Goal: Information Seeking & Learning: Learn about a topic

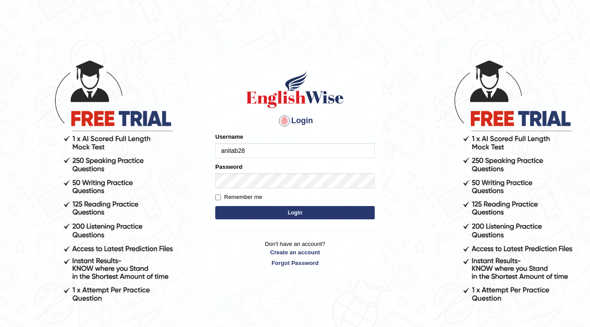
type input "anitab28"
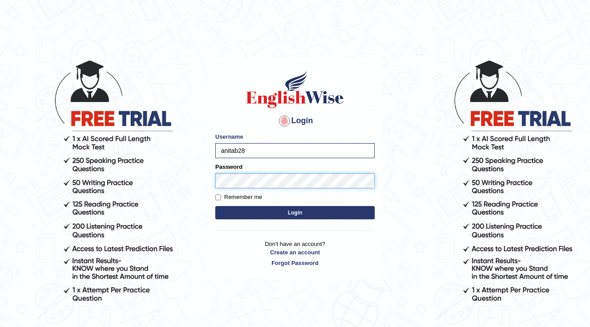
click at [215, 206] on button "Login" at bounding box center [294, 212] width 159 height 13
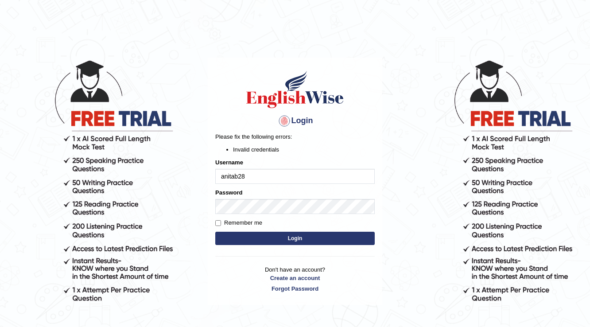
click at [298, 240] on div "Login Please fix the following errors: Invalid credentials Username anitab28 Pa…" at bounding box center [295, 182] width 175 height 248
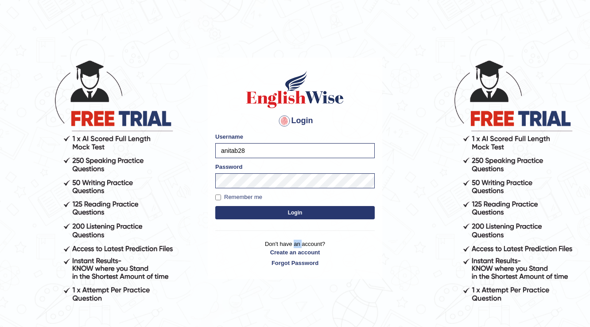
click at [298, 240] on p "Don't have an account? Create an account Forgot Password" at bounding box center [294, 253] width 159 height 27
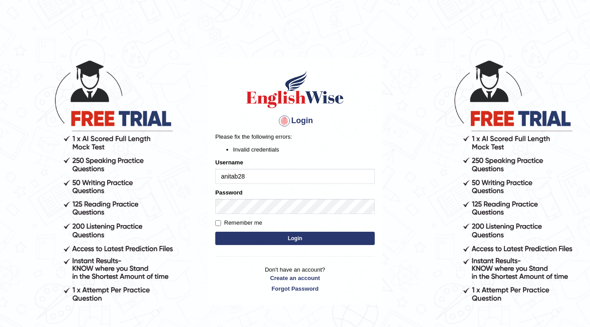
click at [292, 241] on button "Login" at bounding box center [294, 238] width 159 height 13
click at [300, 237] on button "Login" at bounding box center [294, 238] width 159 height 13
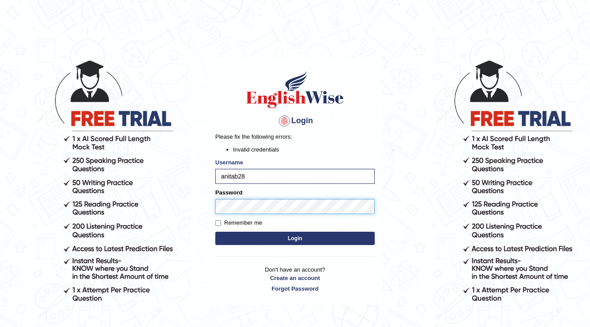
click at [0, 109] on body "Login Please fix the following errors: Invalid credentials Username anitab28 Pa…" at bounding box center [295, 193] width 590 height 327
click at [215, 232] on button "Login" at bounding box center [294, 238] width 159 height 13
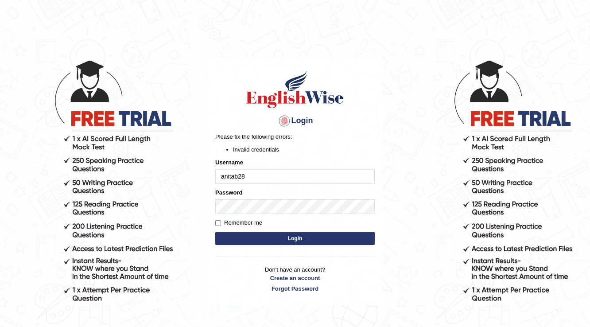
click at [237, 177] on input "anitab28" at bounding box center [294, 176] width 159 height 15
type input "anita28"
click at [283, 233] on button "Login" at bounding box center [294, 238] width 159 height 13
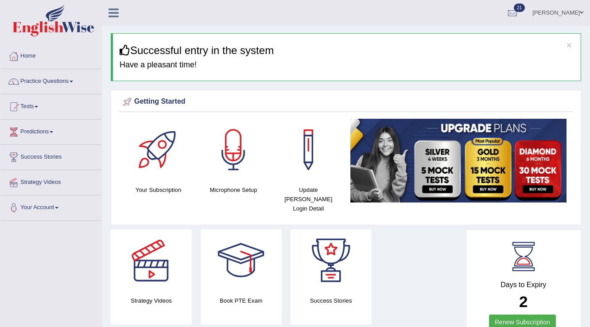
click at [28, 128] on link "Predictions" at bounding box center [50, 131] width 101 height 22
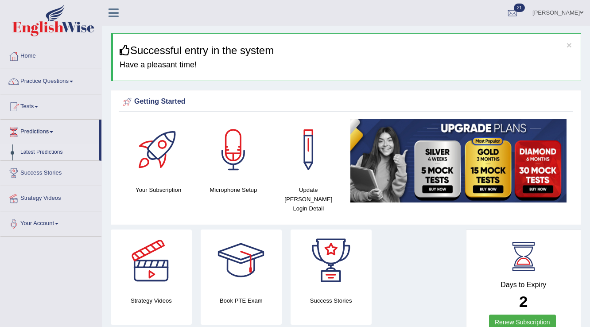
click at [53, 151] on link "Latest Predictions" at bounding box center [57, 152] width 83 height 16
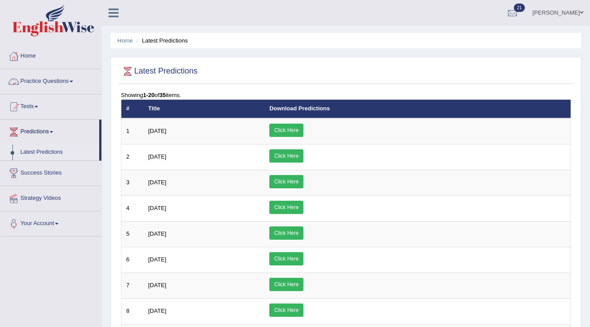
click at [55, 79] on link "Practice Questions" at bounding box center [50, 80] width 101 height 22
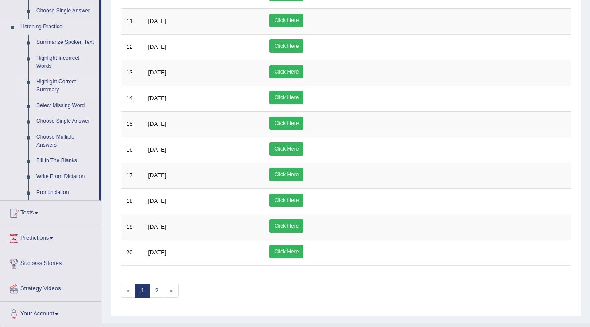
scroll to position [379, 0]
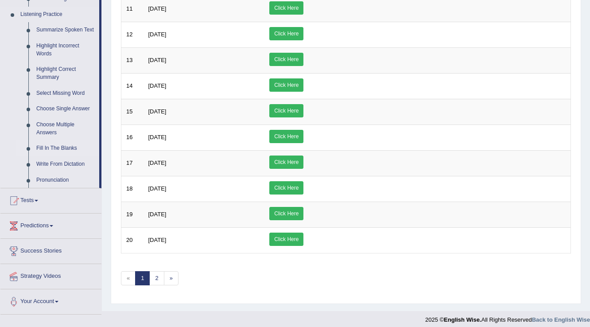
click at [55, 148] on link "Fill In The Blanks" at bounding box center [65, 148] width 67 height 16
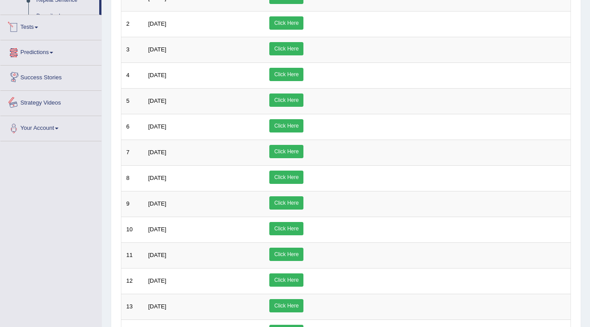
scroll to position [157, 0]
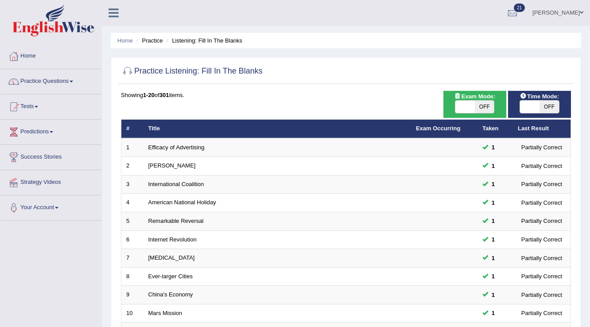
click at [67, 83] on link "Practice Questions" at bounding box center [50, 80] width 101 height 22
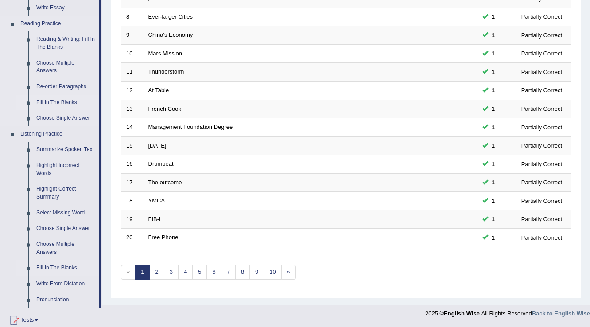
scroll to position [248, 0]
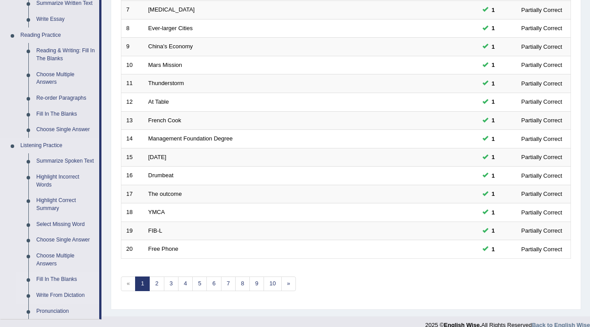
click at [54, 293] on link "Write From Dictation" at bounding box center [65, 295] width 67 height 16
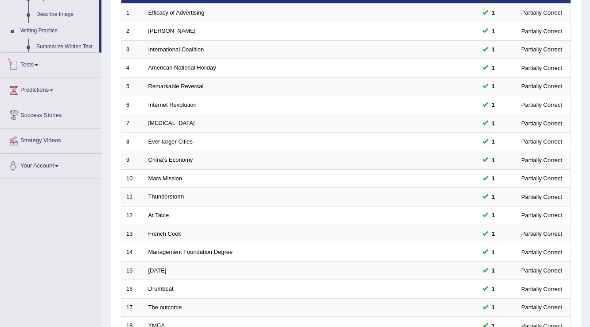
scroll to position [229, 0]
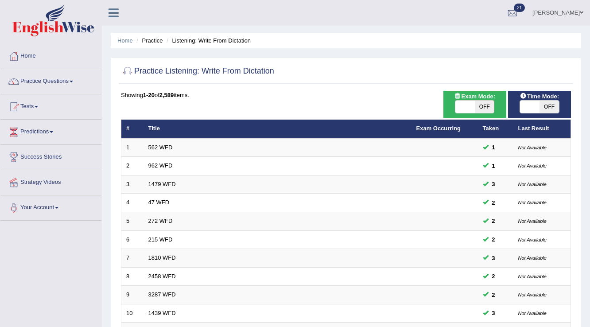
click at [478, 102] on span "OFF" at bounding box center [484, 107] width 19 height 12
checkbox input "true"
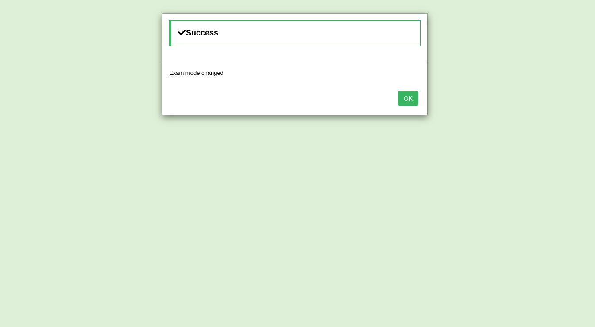
click at [404, 97] on button "OK" at bounding box center [408, 98] width 20 height 15
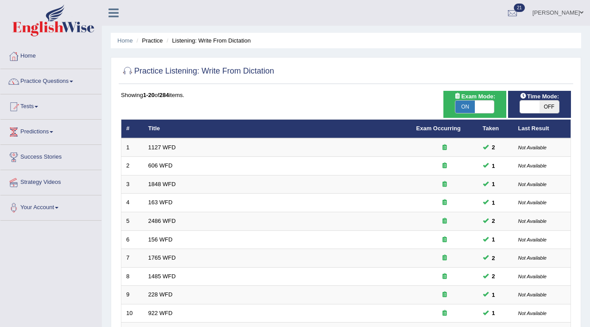
click at [523, 106] on span at bounding box center [529, 107] width 19 height 12
checkbox input "true"
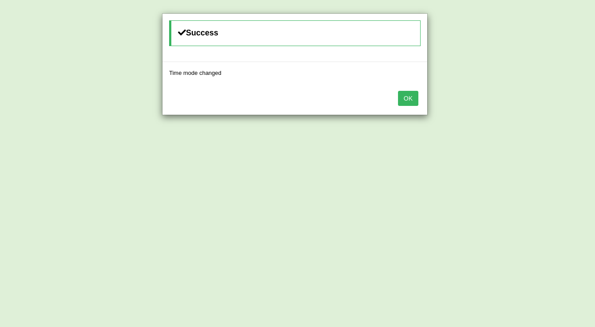
click at [413, 98] on button "OK" at bounding box center [408, 98] width 20 height 15
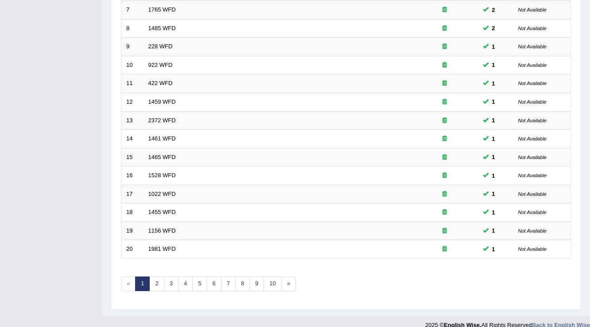
scroll to position [257, 0]
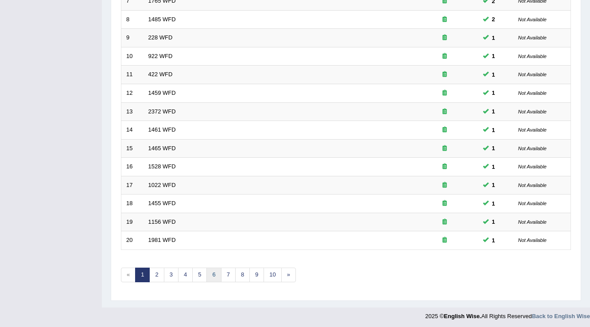
click at [213, 271] on link "6" at bounding box center [213, 275] width 15 height 15
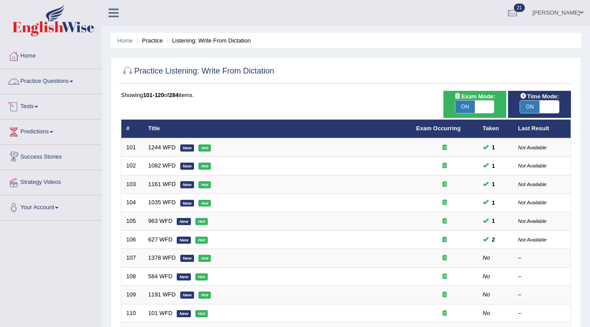
click at [38, 82] on link "Practice Questions" at bounding box center [50, 80] width 101 height 22
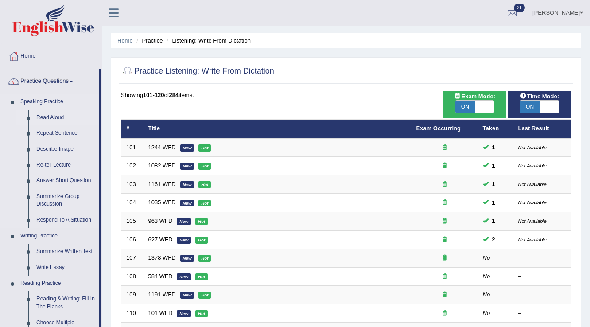
click at [40, 115] on link "Read Aloud" at bounding box center [65, 118] width 67 height 16
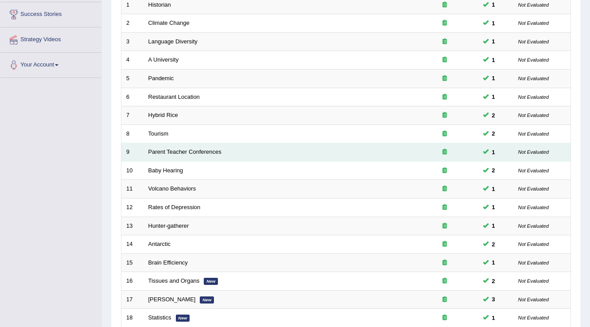
scroll to position [257, 0]
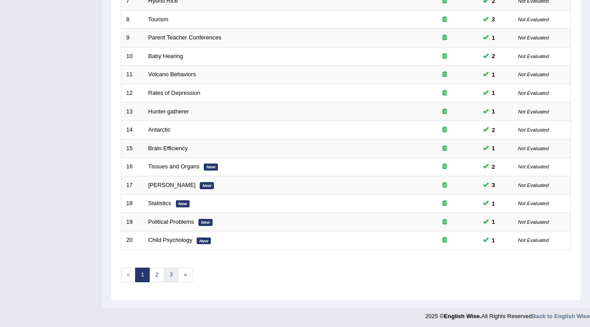
click at [168, 273] on link "3" at bounding box center [171, 275] width 15 height 15
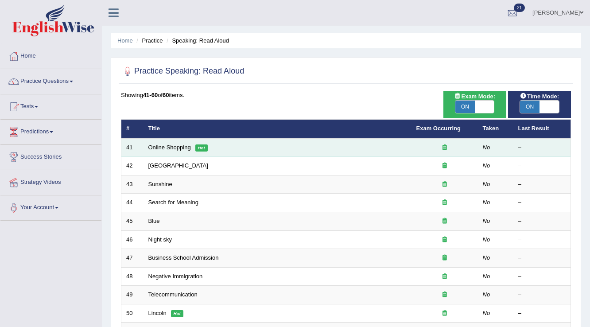
click at [181, 145] on link "Online Shopping" at bounding box center [169, 147] width 43 height 7
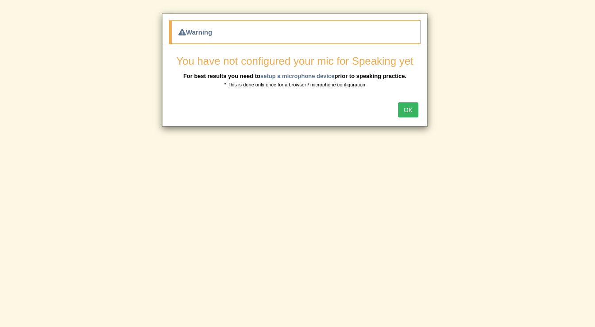
click at [411, 108] on button "OK" at bounding box center [408, 109] width 20 height 15
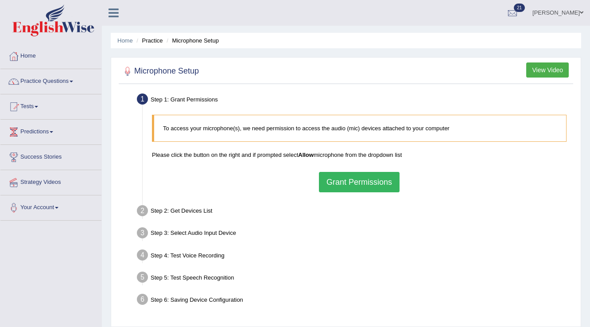
click at [389, 182] on button "Grant Permissions" at bounding box center [359, 182] width 81 height 20
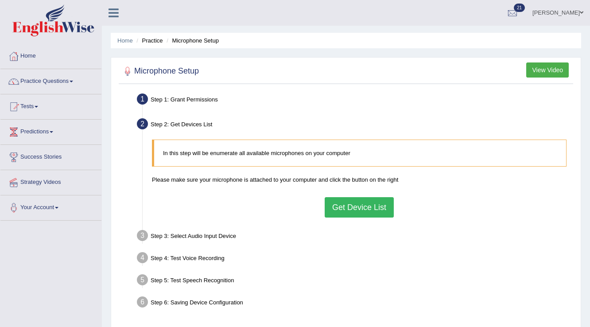
click at [361, 206] on button "Get Device List" at bounding box center [359, 207] width 69 height 20
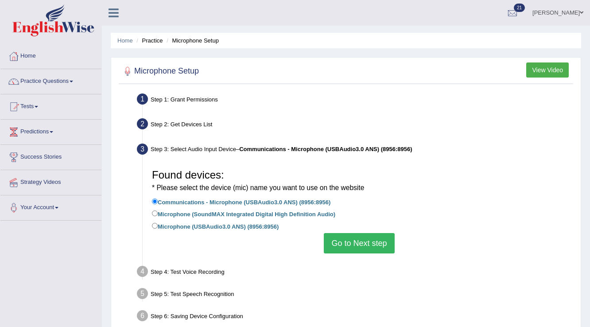
click at [378, 243] on button "Go to Next step" at bounding box center [359, 243] width 70 height 20
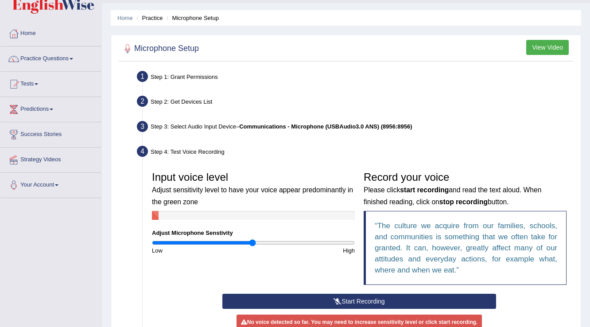
scroll to position [35, 0]
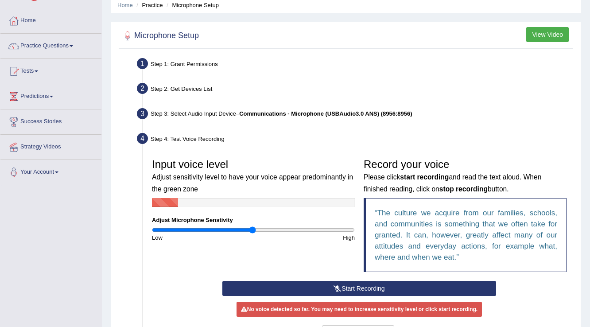
click at [338, 286] on icon at bounding box center [338, 288] width 8 height 6
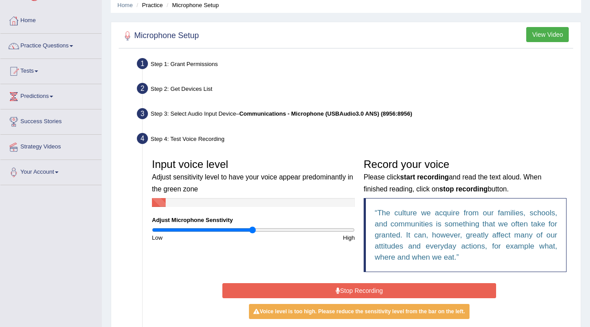
click at [338, 286] on button "Stop Recording" at bounding box center [358, 290] width 273 height 15
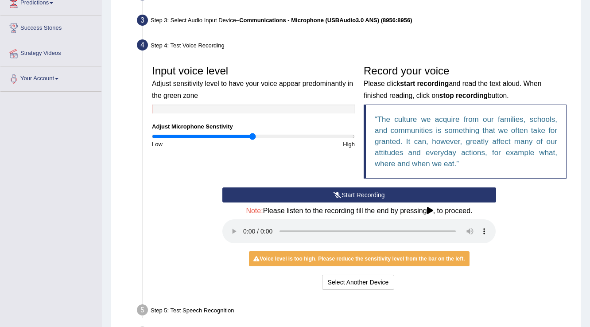
scroll to position [142, 0]
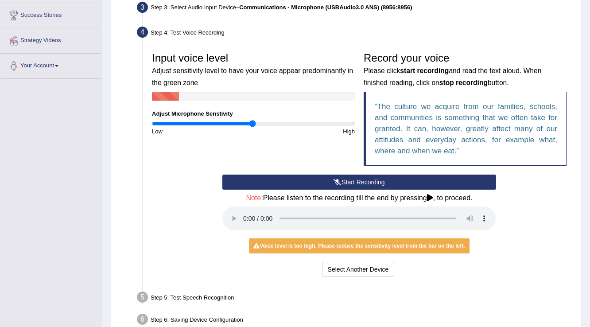
click at [334, 181] on icon at bounding box center [338, 182] width 8 height 6
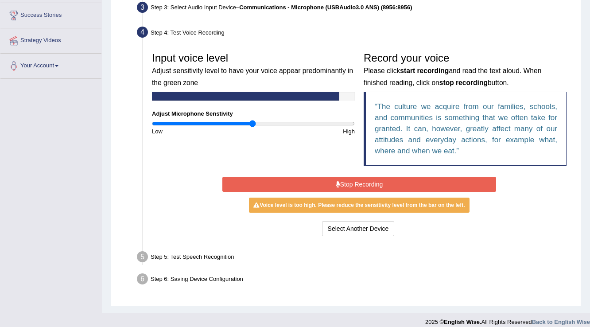
click at [333, 181] on button "Stop Recording" at bounding box center [358, 184] width 273 height 15
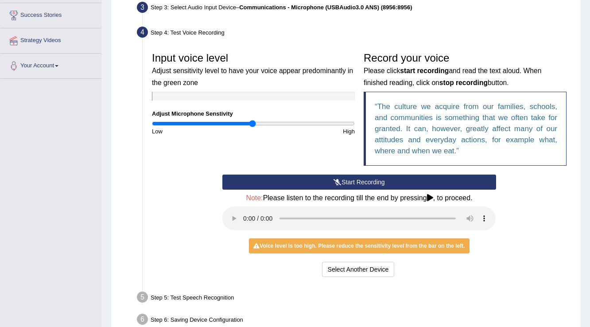
click at [516, 258] on div "Start Recording Stop Recording Note: Please listen to the recording till the en…" at bounding box center [359, 227] width 423 height 105
click at [370, 179] on button "Start Recording" at bounding box center [358, 182] width 273 height 15
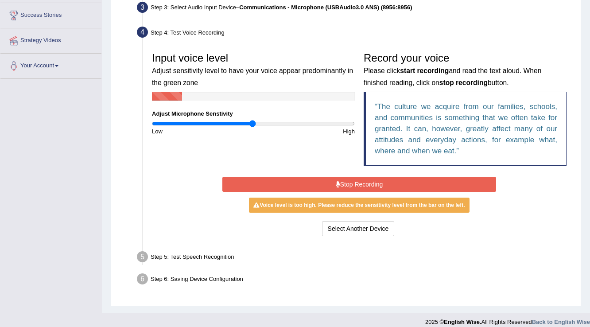
click at [370, 179] on button "Stop Recording" at bounding box center [358, 184] width 273 height 15
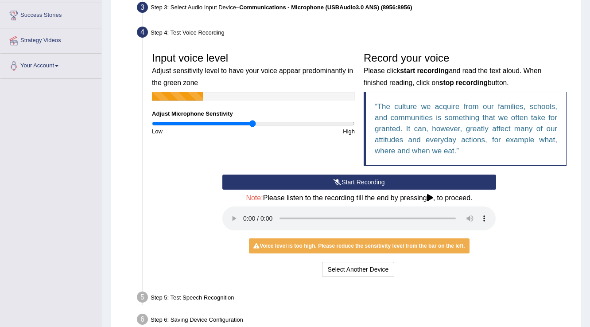
click at [321, 251] on div "Voice level is too high. Please reduce the sensitivity level from the bar on th…" at bounding box center [359, 245] width 220 height 15
click at [349, 268] on button "Select Another Device" at bounding box center [358, 269] width 73 height 15
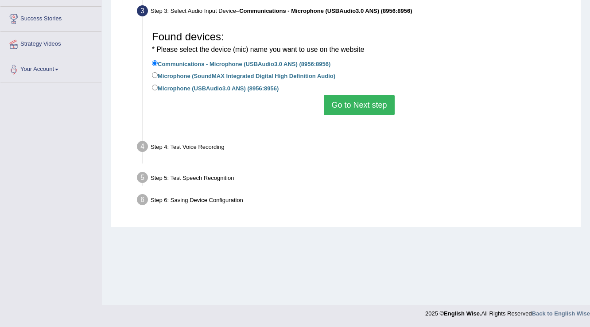
scroll to position [138, 0]
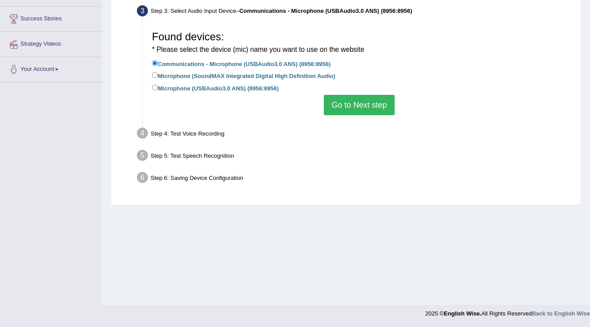
click at [358, 105] on button "Go to Next step" at bounding box center [359, 105] width 70 height 20
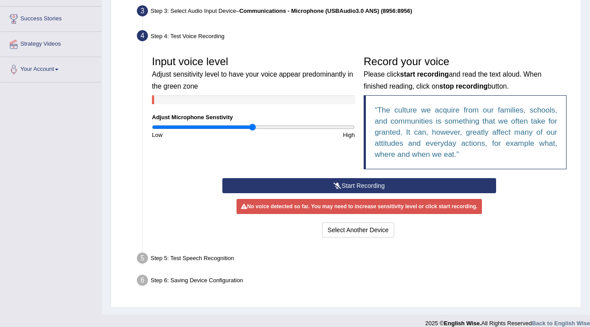
click at [346, 184] on button "Start Recording" at bounding box center [358, 185] width 273 height 15
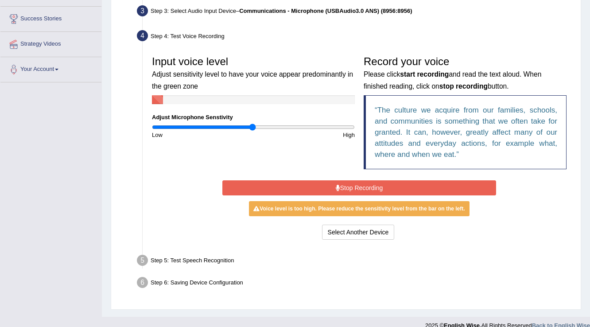
click at [353, 191] on button "Stop Recording" at bounding box center [358, 187] width 273 height 15
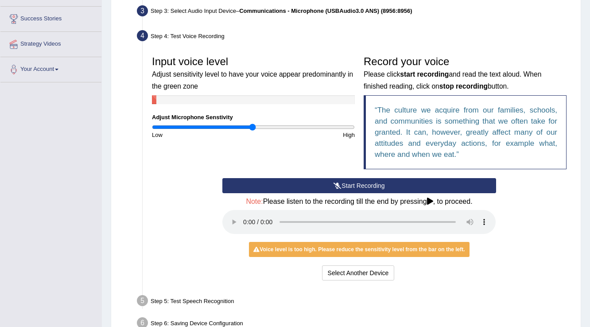
click at [300, 252] on div "Voice level is too high. Please reduce the sensitivity level from the bar on th…" at bounding box center [359, 249] width 220 height 15
click at [334, 242] on div "Voice level is too high. Please reduce the sensitivity level from the bar on th…" at bounding box center [359, 249] width 220 height 15
click at [327, 184] on button "Start Recording" at bounding box center [358, 185] width 273 height 15
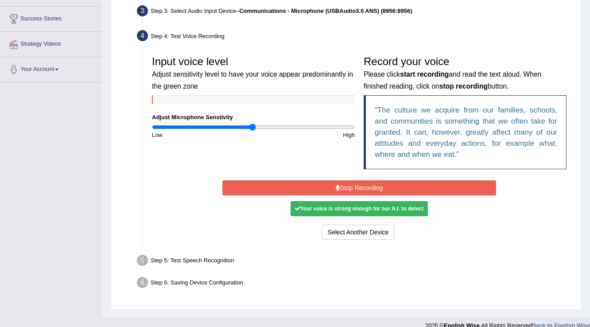
click at [337, 209] on div "Your voice is strong enough for our A.I. to detect" at bounding box center [359, 208] width 137 height 15
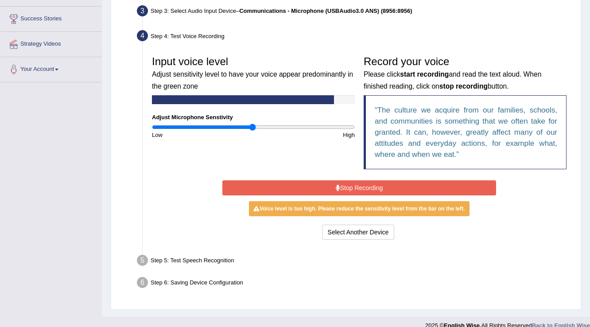
click at [337, 209] on div "No voice detected so far. You may need to increase sensitivity level or click s…" at bounding box center [358, 208] width 273 height 8
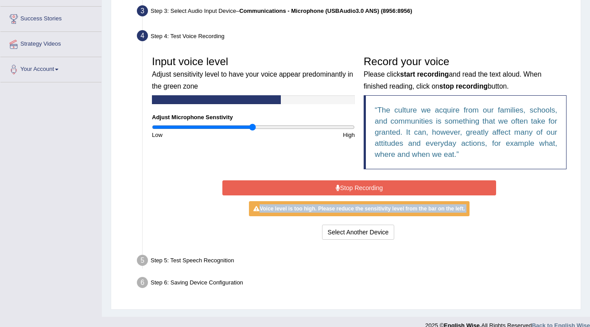
click at [337, 209] on div "Voice level is too high. Please reduce the sensitivity level from the bar on th…" at bounding box center [359, 208] width 220 height 15
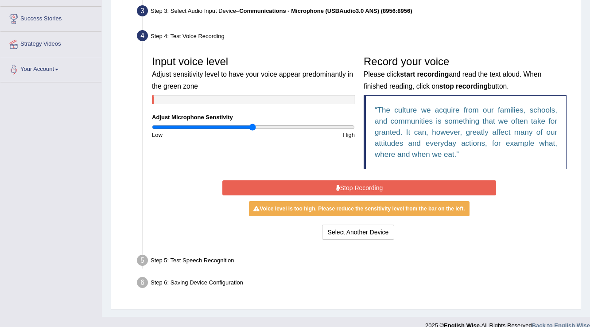
click at [355, 179] on div "Start Recording Stop Recording Note: Please listen to the recording till the en…" at bounding box center [359, 210] width 282 height 64
click at [356, 182] on button "Stop Recording" at bounding box center [358, 187] width 273 height 15
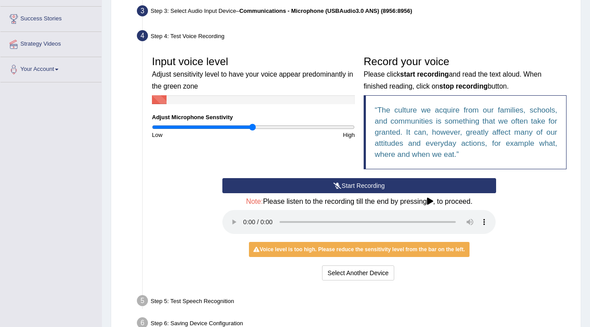
click at [356, 182] on button "Start Recording" at bounding box center [358, 185] width 273 height 15
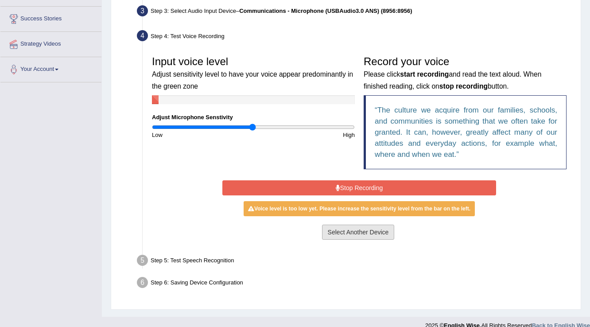
click at [333, 231] on button "Select Another Device" at bounding box center [358, 232] width 73 height 15
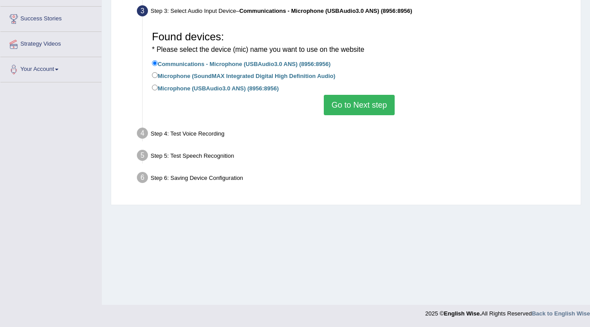
click at [216, 90] on label "Microphone (USBAudio3.0 ANS) (8956:8956)" at bounding box center [215, 88] width 127 height 10
click at [158, 90] on input "Microphone (USBAudio3.0 ANS) (8956:8956)" at bounding box center [155, 88] width 6 height 6
radio input "true"
click at [335, 107] on button "Go to Next step" at bounding box center [359, 105] width 70 height 20
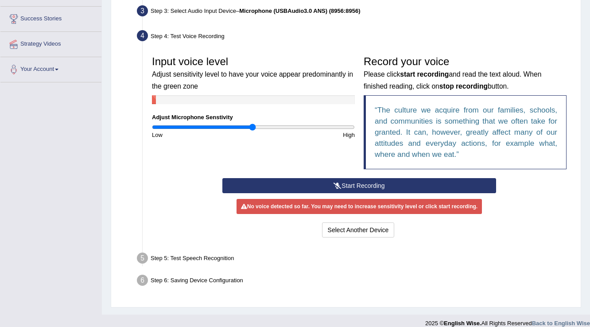
click at [335, 187] on icon at bounding box center [338, 186] width 8 height 6
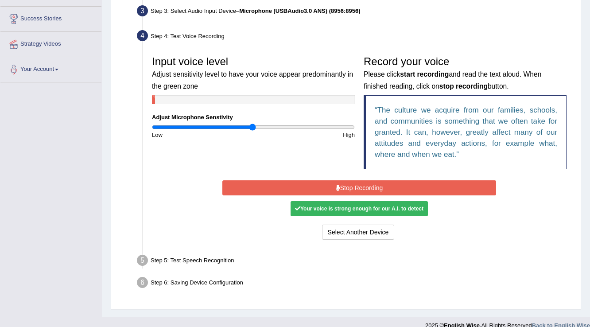
click at [336, 187] on icon at bounding box center [338, 188] width 4 height 6
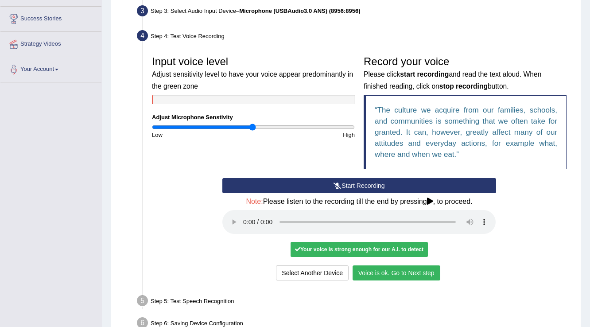
click at [381, 274] on button "Voice is ok. Go to Next step" at bounding box center [397, 272] width 88 height 15
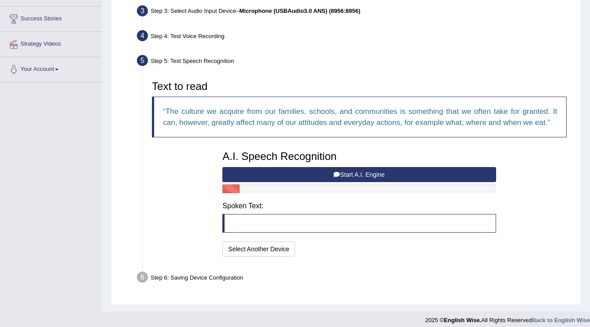
click at [375, 172] on button "Start A.I. Engine" at bounding box center [358, 174] width 273 height 15
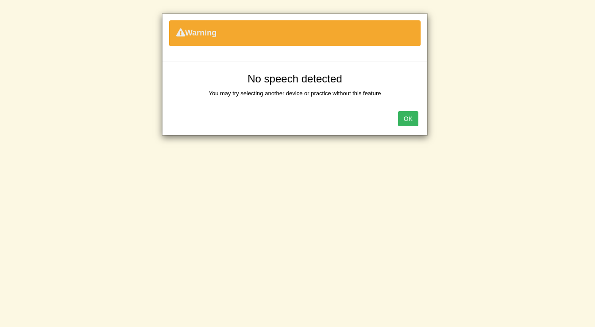
click at [407, 116] on button "OK" at bounding box center [408, 118] width 20 height 15
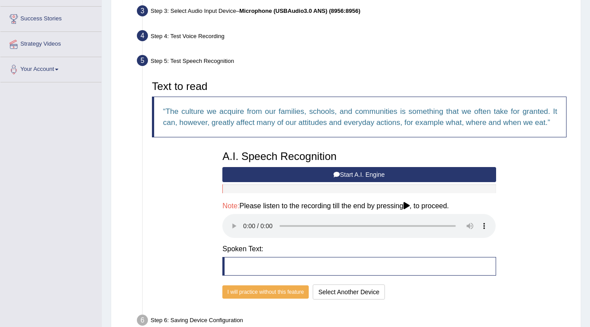
click at [360, 170] on button "Start A.I. Engine" at bounding box center [358, 174] width 273 height 15
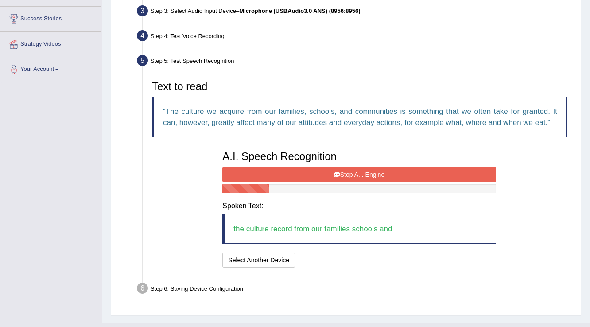
click at [360, 170] on button "Stop A.I. Engine" at bounding box center [358, 174] width 273 height 15
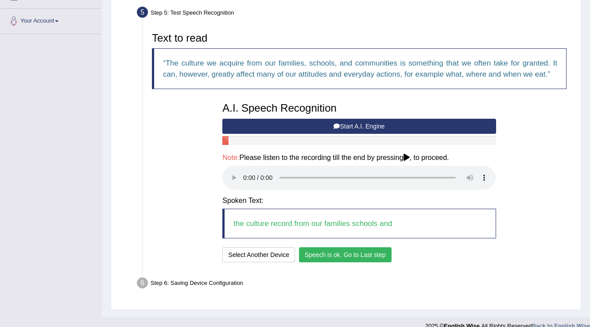
scroll to position [198, 0]
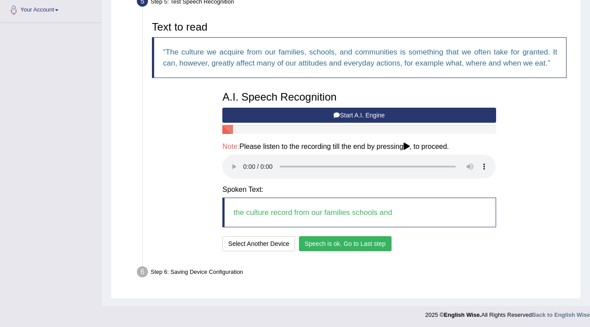
click at [326, 243] on button "Speech is ok. Go to Last step" at bounding box center [345, 243] width 93 height 15
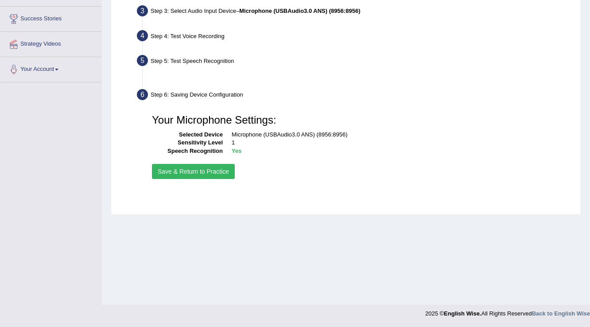
scroll to position [138, 0]
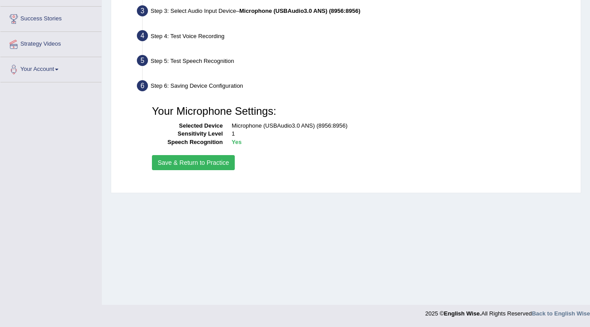
click at [192, 165] on button "Save & Return to Practice" at bounding box center [193, 162] width 83 height 15
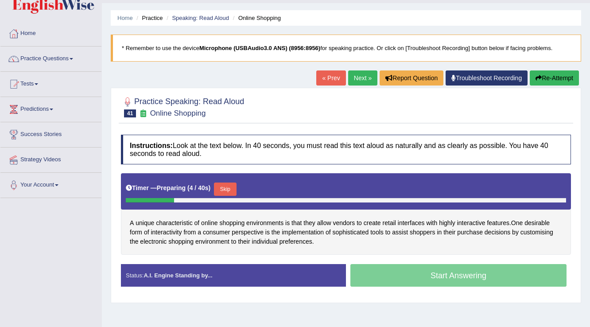
scroll to position [35, 0]
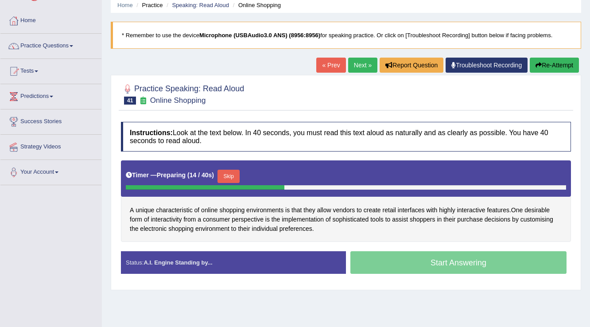
click at [228, 179] on button "Skip" at bounding box center [228, 176] width 22 height 13
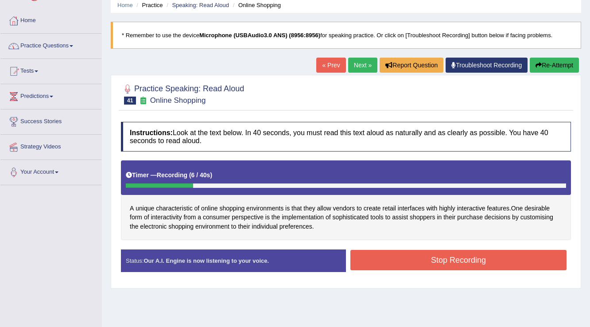
click at [37, 73] on link "Tests" at bounding box center [50, 70] width 101 height 22
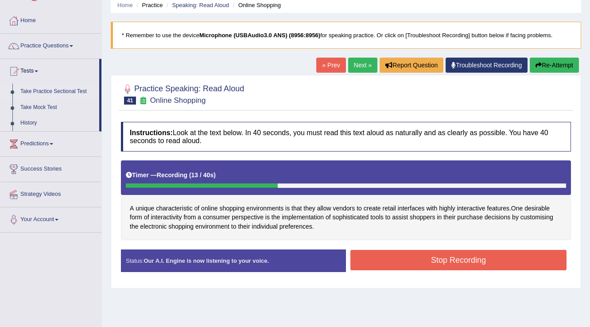
click at [50, 92] on link "Take Practice Sectional Test" at bounding box center [57, 92] width 83 height 16
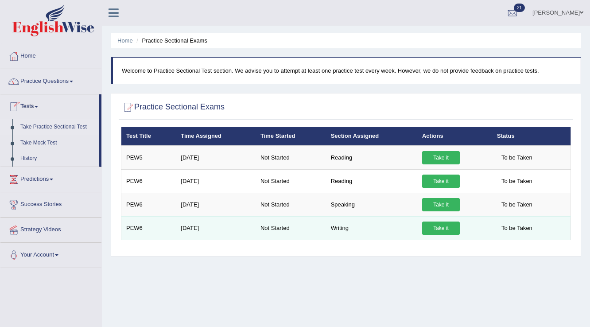
click at [453, 227] on link "Take it" at bounding box center [441, 227] width 38 height 13
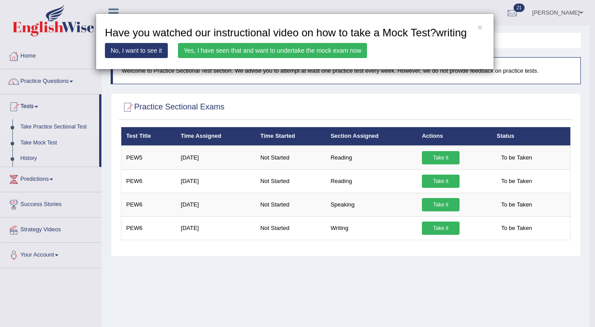
click at [228, 48] on link "Yes, I have seen that and want to undertake the mock exam now" at bounding box center [272, 50] width 189 height 15
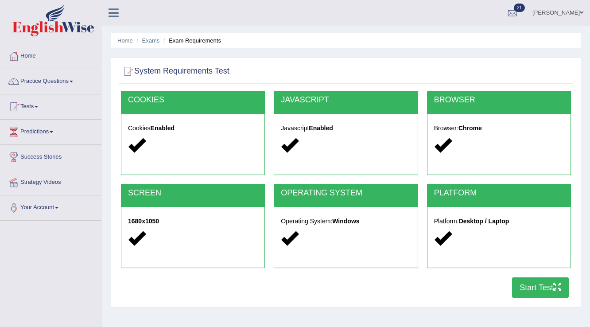
click at [552, 281] on button "Start Test" at bounding box center [540, 287] width 57 height 20
